Goal: Find contact information: Find contact information

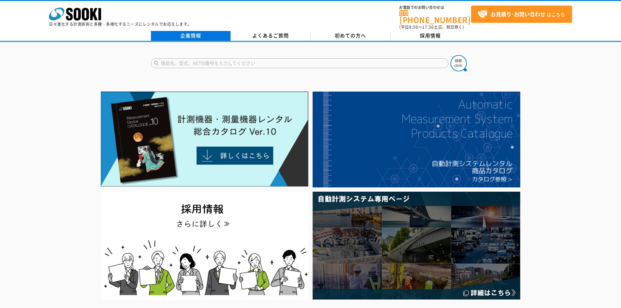
click at [193, 34] on link "企業情報" at bounding box center [191, 36] width 80 height 10
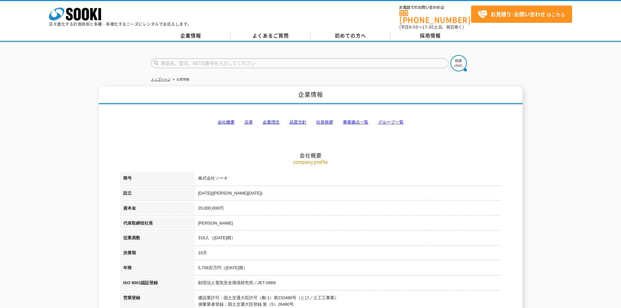
click at [227, 120] on link "会社概要" at bounding box center [226, 122] width 17 height 5
click at [501, 11] on strong "お見積り･お問い合わせ" at bounding box center [518, 14] width 55 height 8
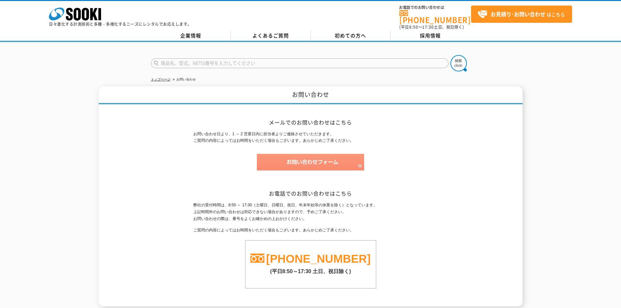
click at [308, 159] on img at bounding box center [310, 162] width 107 height 17
